Goal: Task Accomplishment & Management: Manage account settings

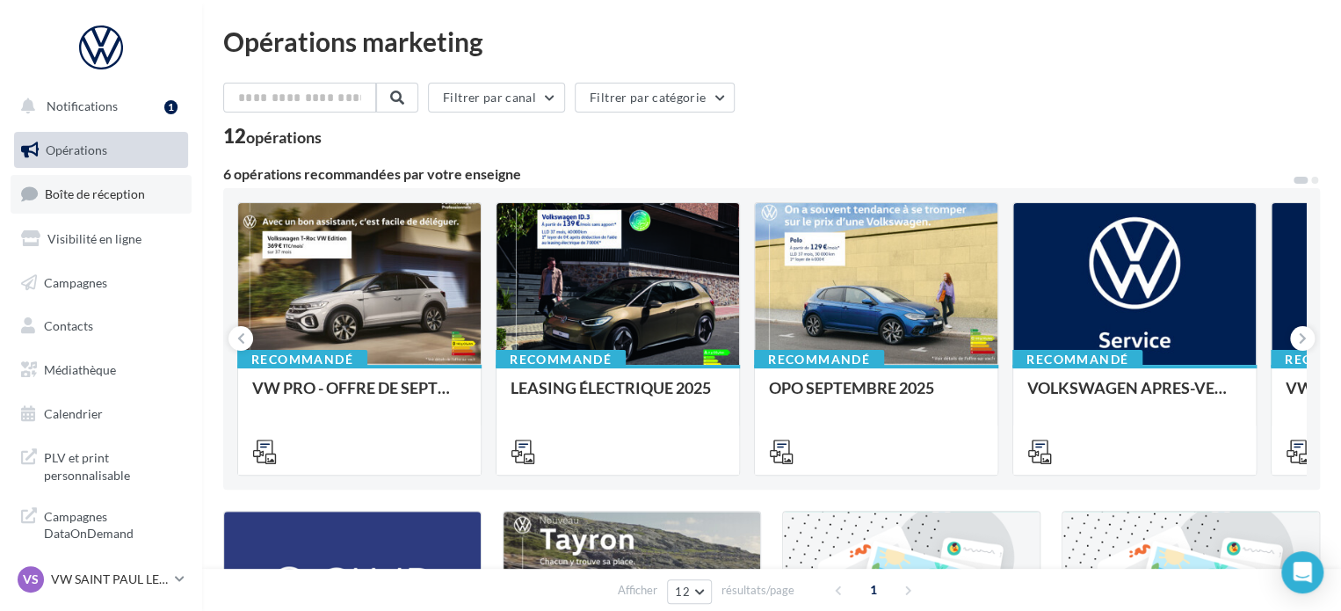
click at [107, 206] on link "Boîte de réception" at bounding box center [101, 194] width 181 height 38
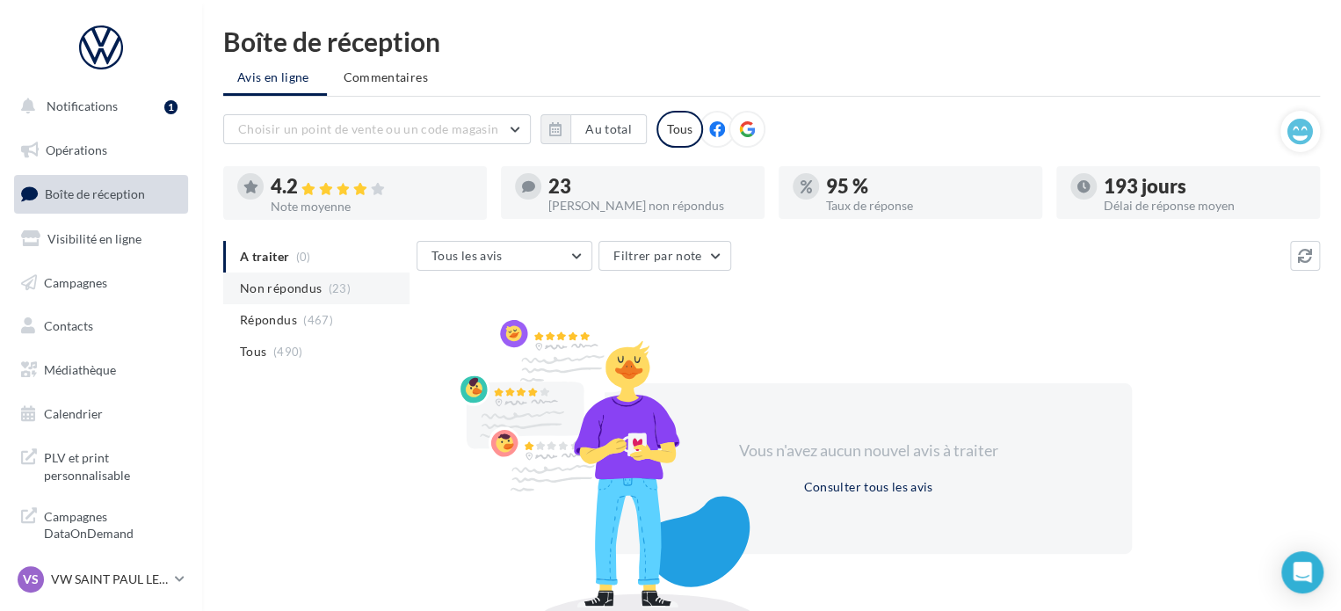
click at [330, 293] on span "(23)" at bounding box center [340, 288] width 22 height 14
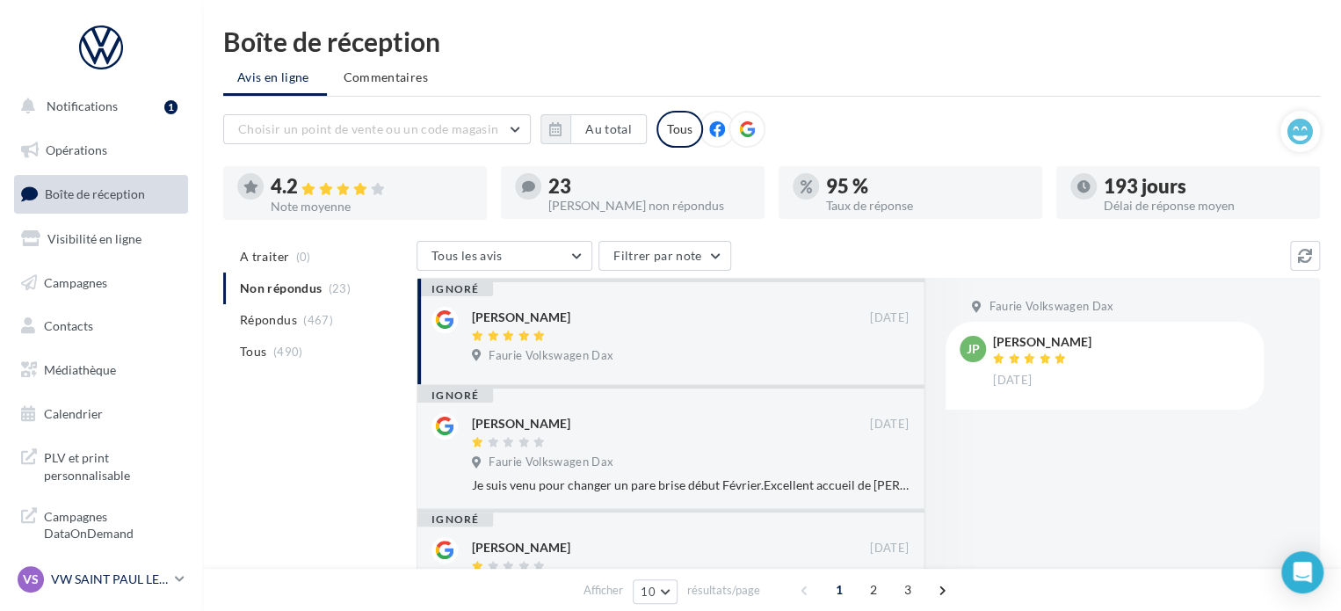
click at [163, 571] on p "VW SAINT PAUL LES DAX" at bounding box center [109, 579] width 117 height 18
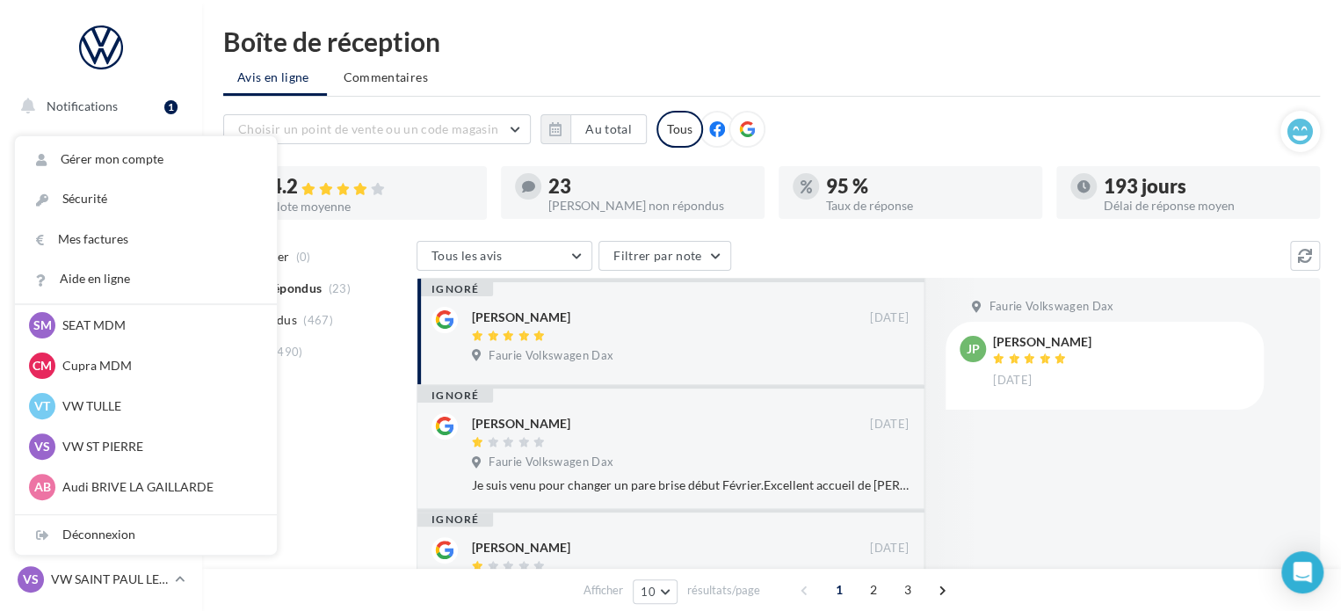
scroll to position [162, 0]
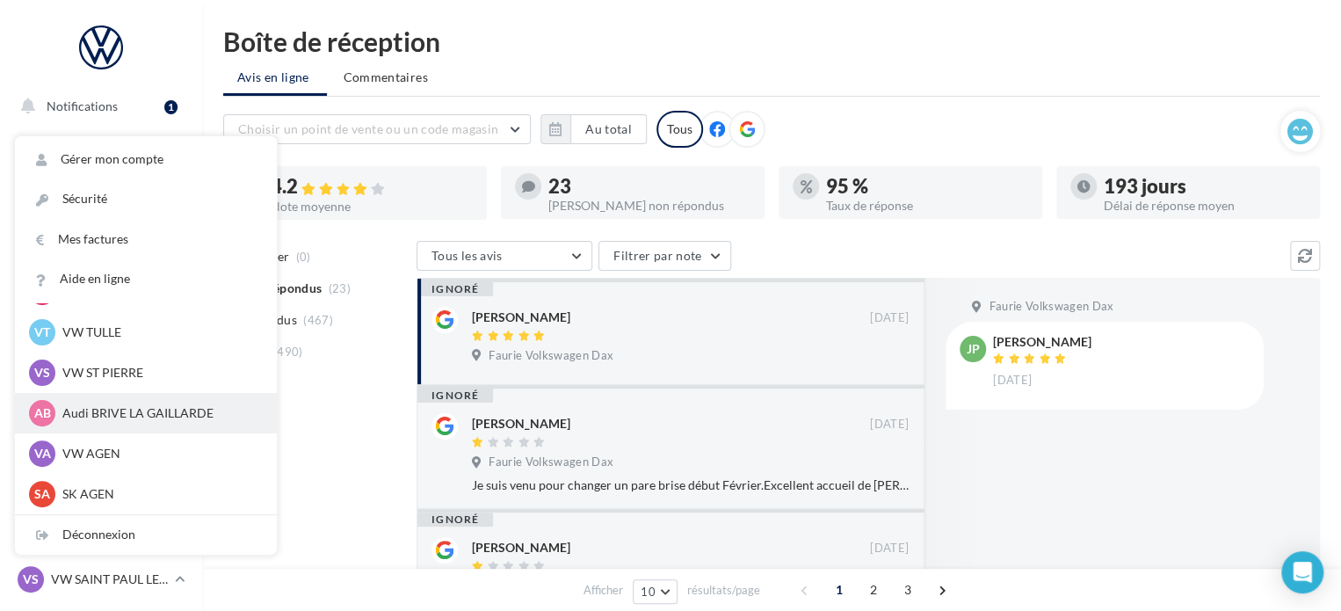
click at [165, 407] on p "Audi BRIVE LA GAILLARDE" at bounding box center [158, 413] width 193 height 18
